Goal: Task Accomplishment & Management: Book appointment/travel/reservation

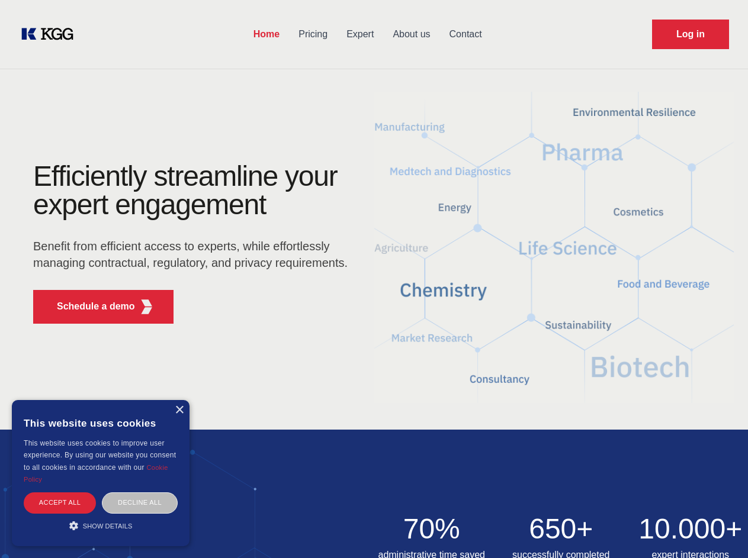
click at [374, 279] on div "Efficiently streamline your expert engagement Benefit from efficient access to …" at bounding box center [194, 247] width 360 height 171
click at [89, 307] on p "Schedule a demo" at bounding box center [96, 307] width 78 height 14
click at [179, 410] on div "× This website uses cookies This website uses cookies to improve user experienc…" at bounding box center [101, 473] width 178 height 146
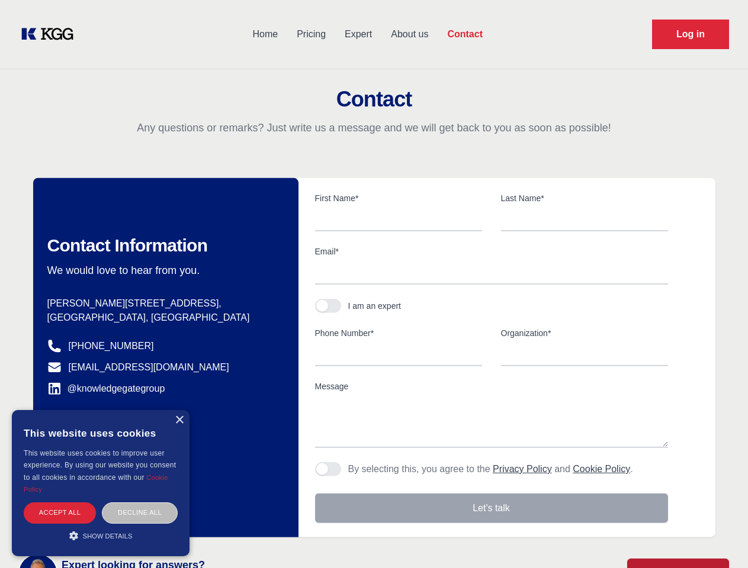
click at [60, 503] on div "Accept all" at bounding box center [60, 513] width 72 height 21
click at [140, 503] on div "Contact Information We would love to hear from you. Postal address [PERSON_NAME…" at bounding box center [165, 357] width 265 height 359
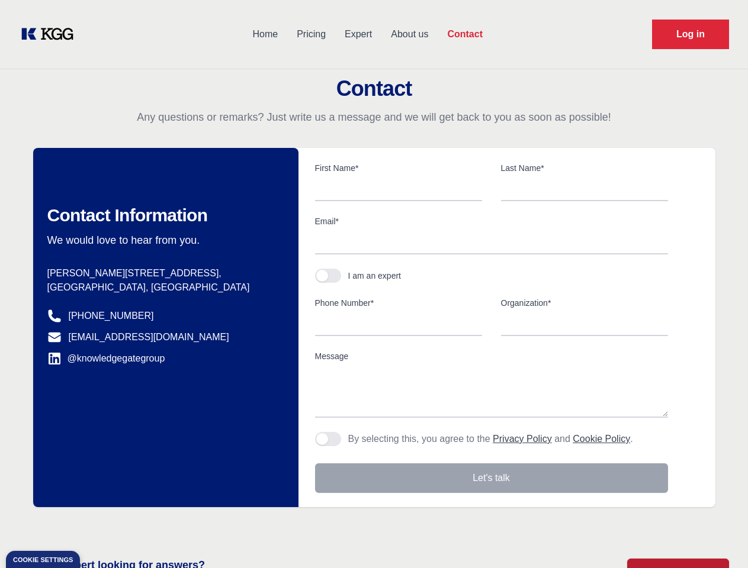
click at [101, 526] on main "Contact Any questions or remarks? Just write us a message and we will get back …" at bounding box center [374, 308] width 748 height 616
